Goal: Task Accomplishment & Management: Manage account settings

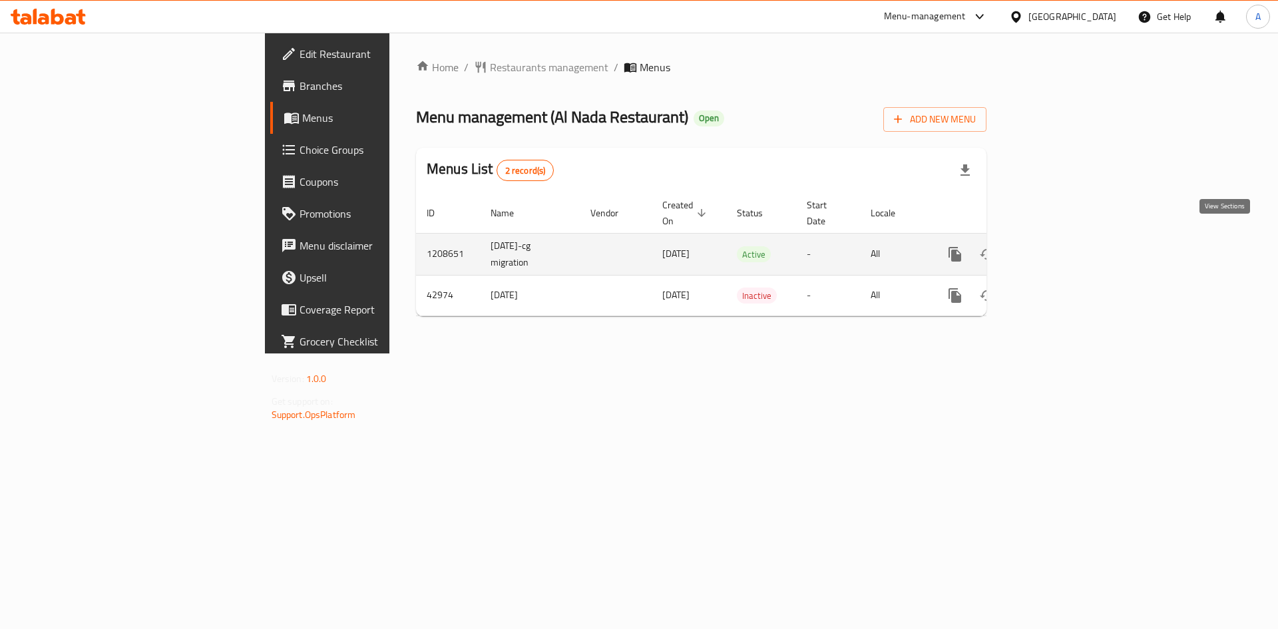
click at [1059, 246] on icon "enhanced table" at bounding box center [1051, 254] width 16 height 16
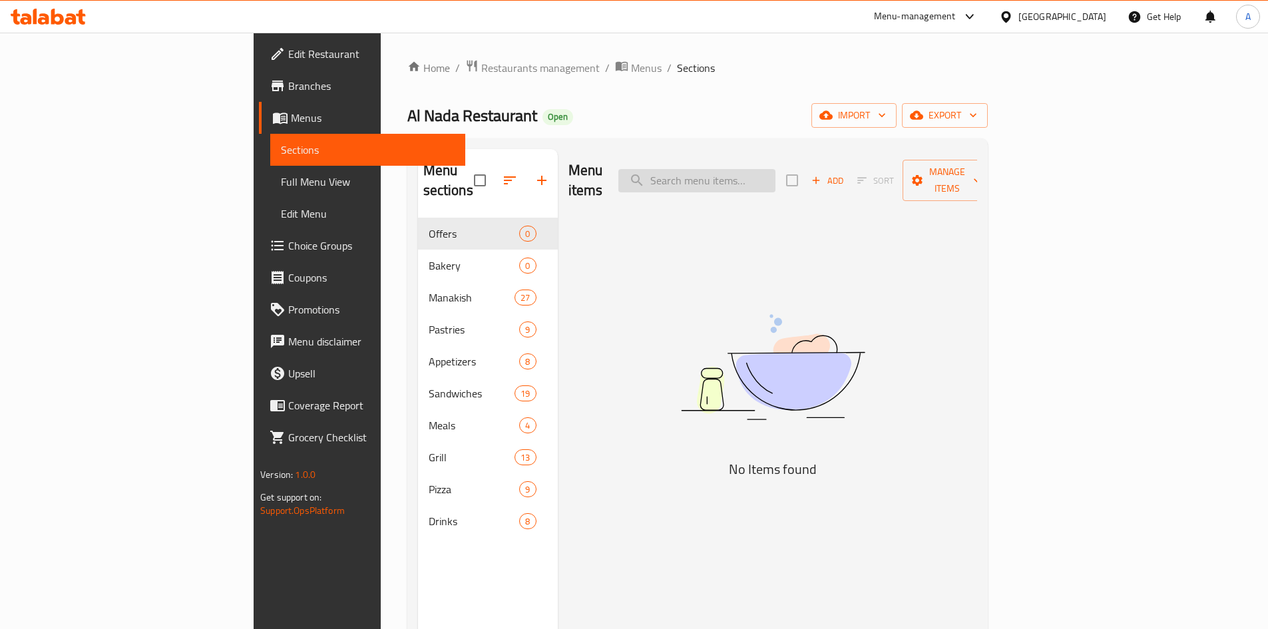
click at [776, 176] on input "search" at bounding box center [696, 180] width 157 height 23
paste input "Mortadella Pizza"
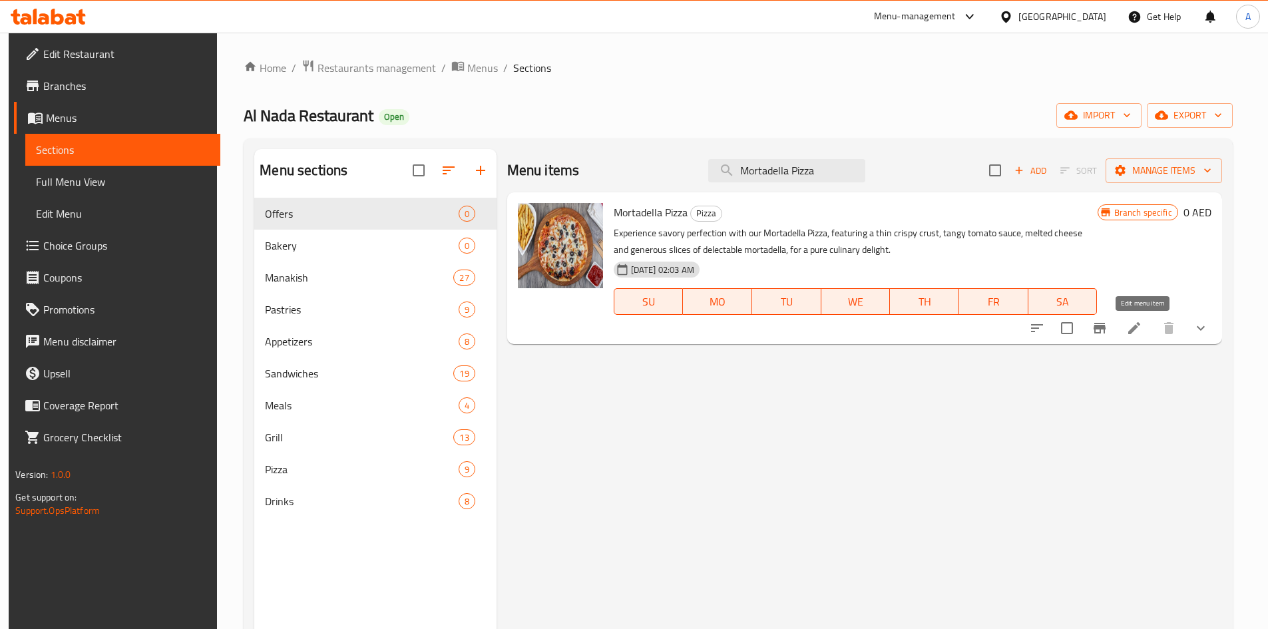
type input "Mortadella Pizza"
click at [1138, 328] on icon at bounding box center [1134, 328] width 16 height 16
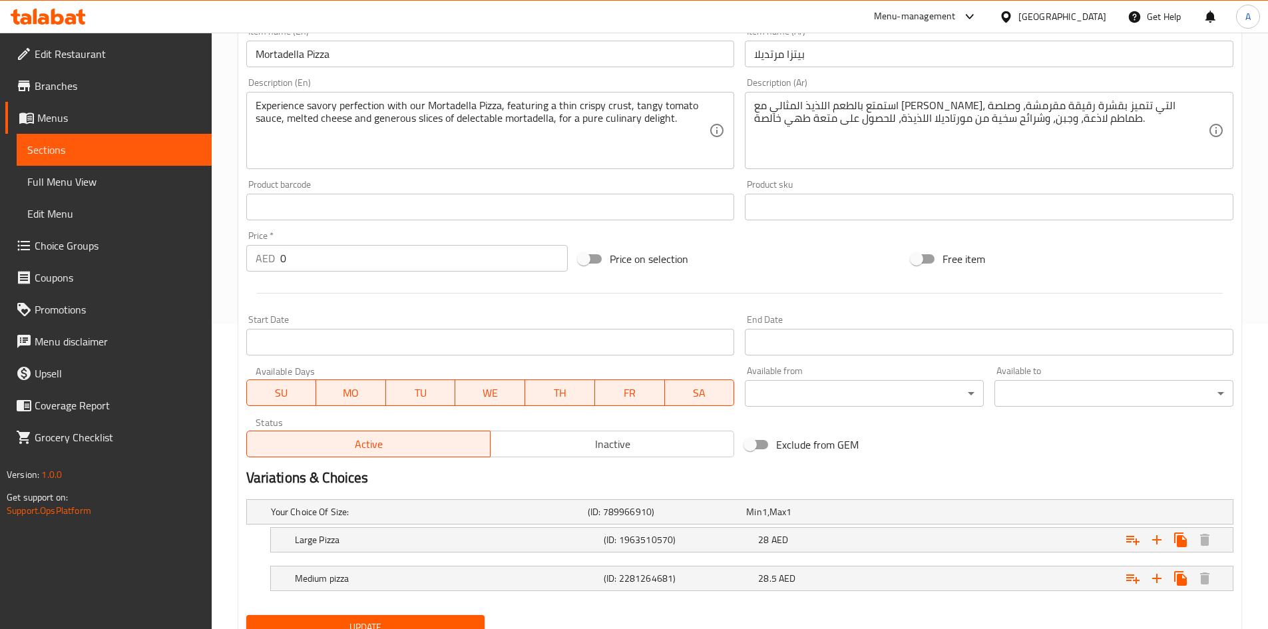
scroll to position [361, 0]
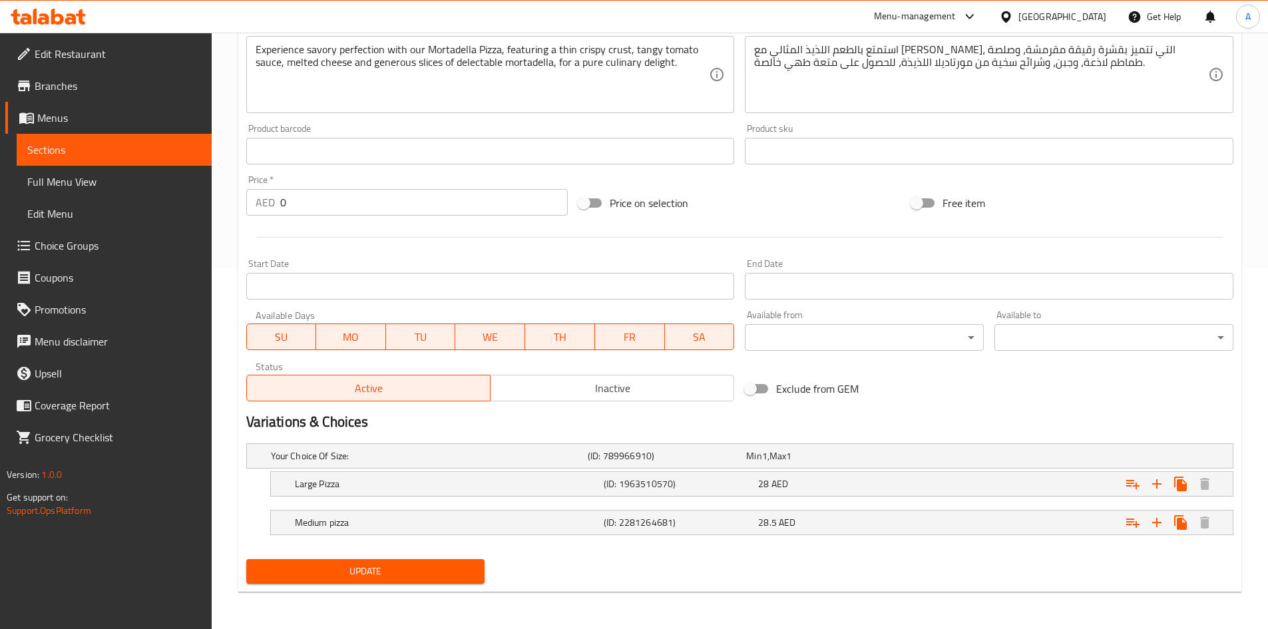
click at [638, 393] on span "Inactive" at bounding box center [612, 388] width 233 height 19
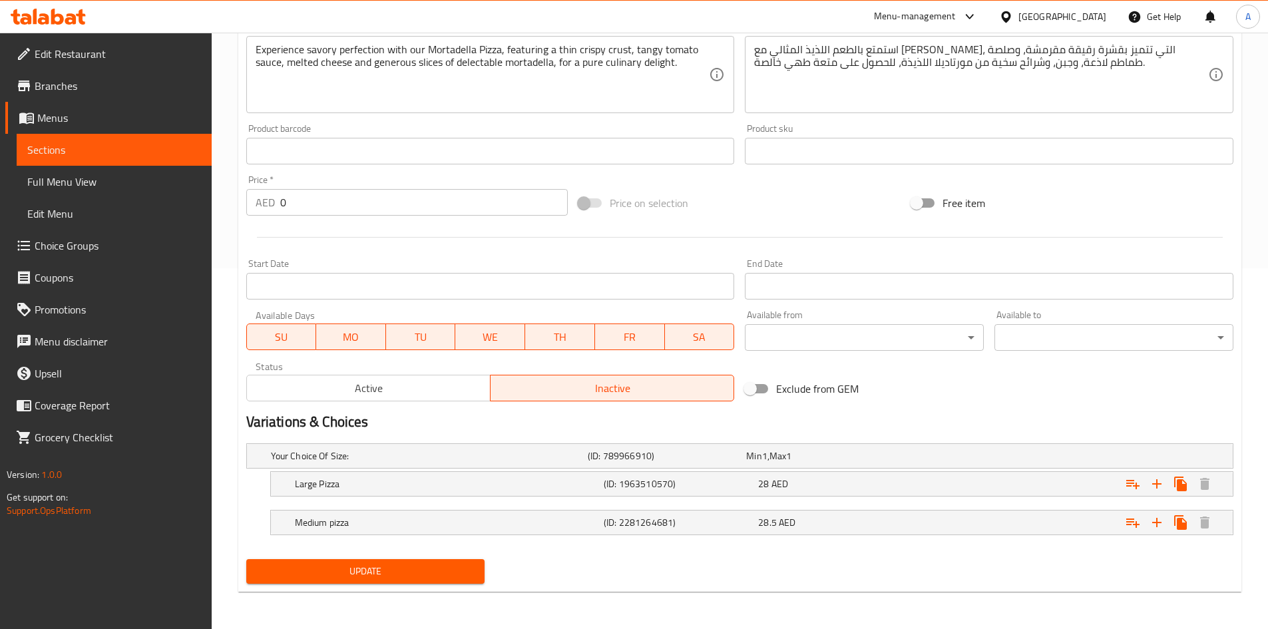
click at [417, 577] on span "Update" at bounding box center [366, 571] width 218 height 17
